Goal: Find specific page/section: Find specific page/section

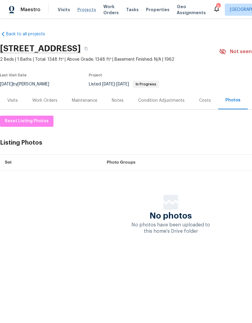
click at [85, 10] on span "Projects" at bounding box center [86, 10] width 19 height 6
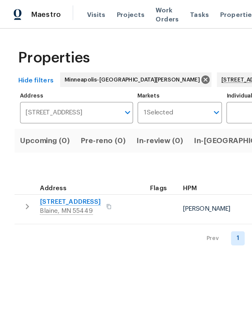
scroll to position [0, 10]
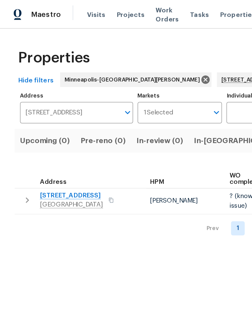
scroll to position [0, 37]
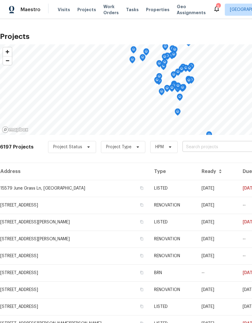
click at [216, 148] on input "text" at bounding box center [216, 146] width 69 height 9
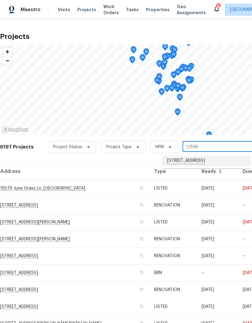
click at [189, 164] on li "12595 Driftwood Ct, Apple Valley, MN 55124" at bounding box center [206, 161] width 88 height 10
type input "12595 Driftwood Ct, Apple Valley, MN 55124"
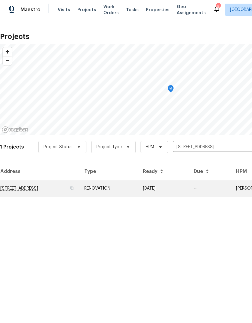
click at [67, 190] on td "12595 Driftwood Ct, Apple Valley, MN 55124" at bounding box center [39, 188] width 79 height 17
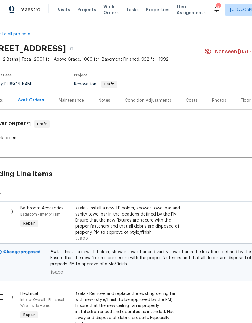
scroll to position [0, 15]
click at [106, 104] on div "Notes" at bounding box center [104, 100] width 26 height 18
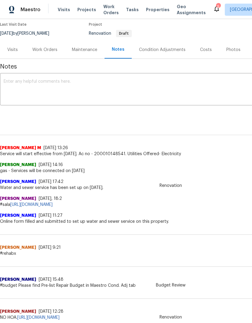
scroll to position [50, 0]
click at [165, 48] on div "Condition Adjustments" at bounding box center [162, 50] width 46 height 6
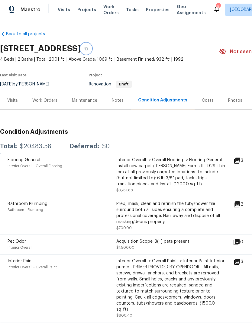
click at [88, 49] on icon "button" at bounding box center [86, 49] width 4 height 4
